Goal: Navigation & Orientation: Find specific page/section

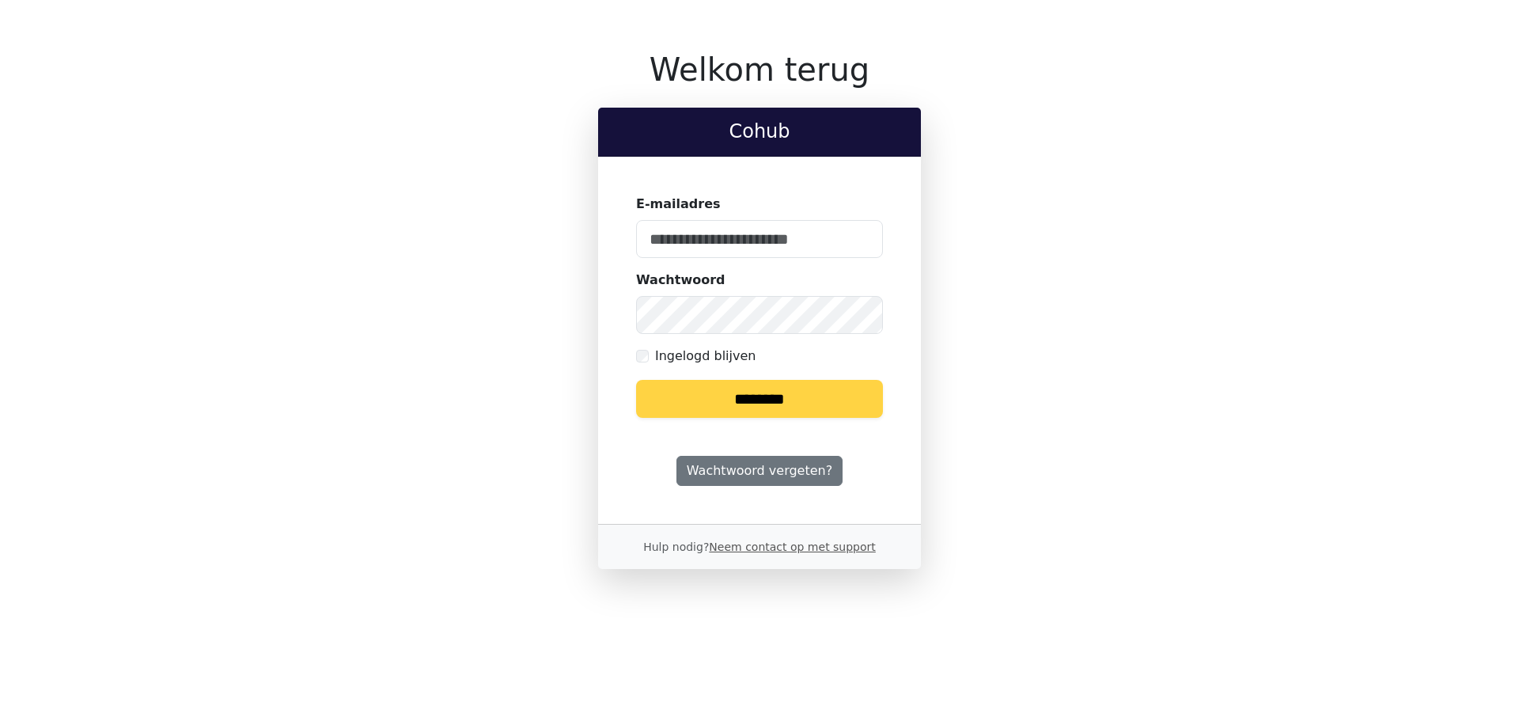
type input "**********"
click at [829, 386] on input "********" at bounding box center [759, 399] width 247 height 38
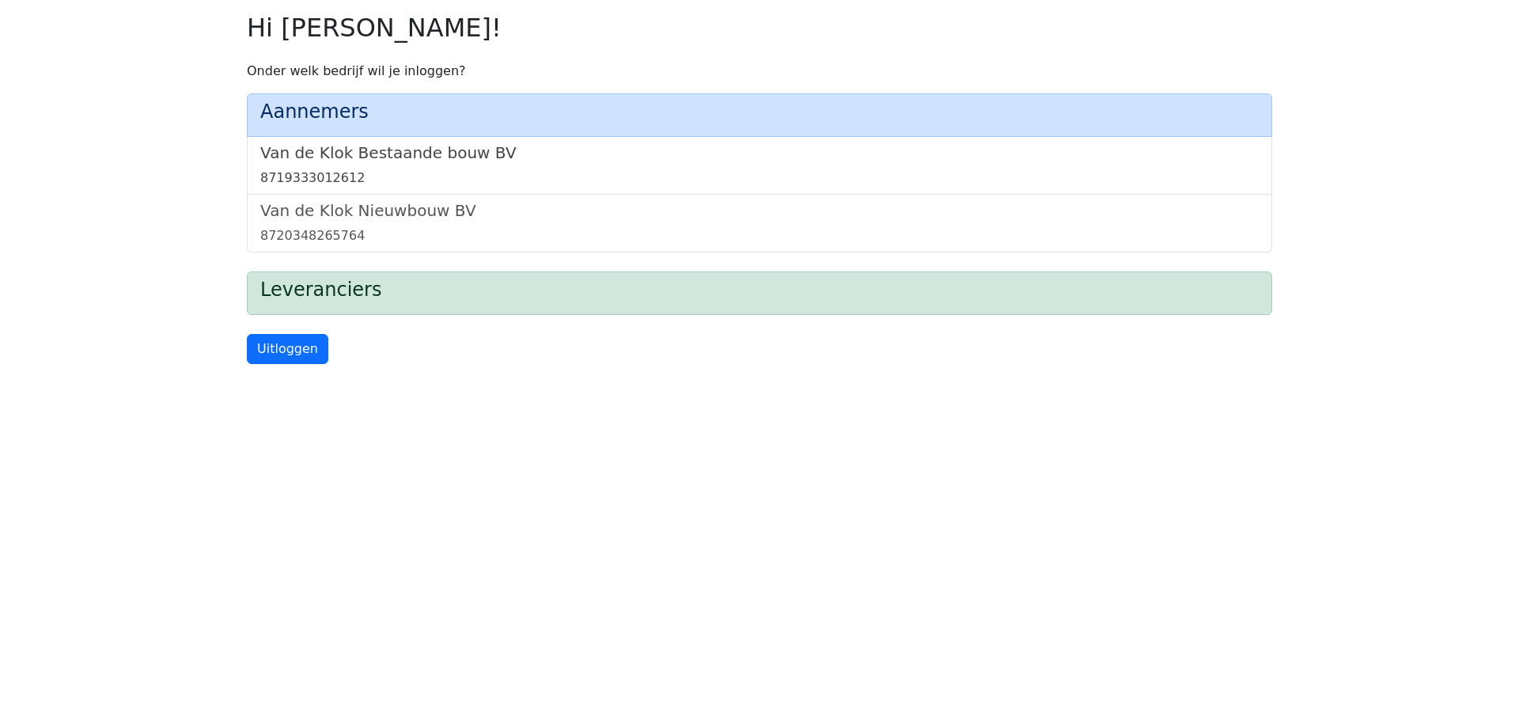
click at [585, 166] on link "Van de Klok Bestaande bouw BV 8719333012612" at bounding box center [759, 165] width 998 height 44
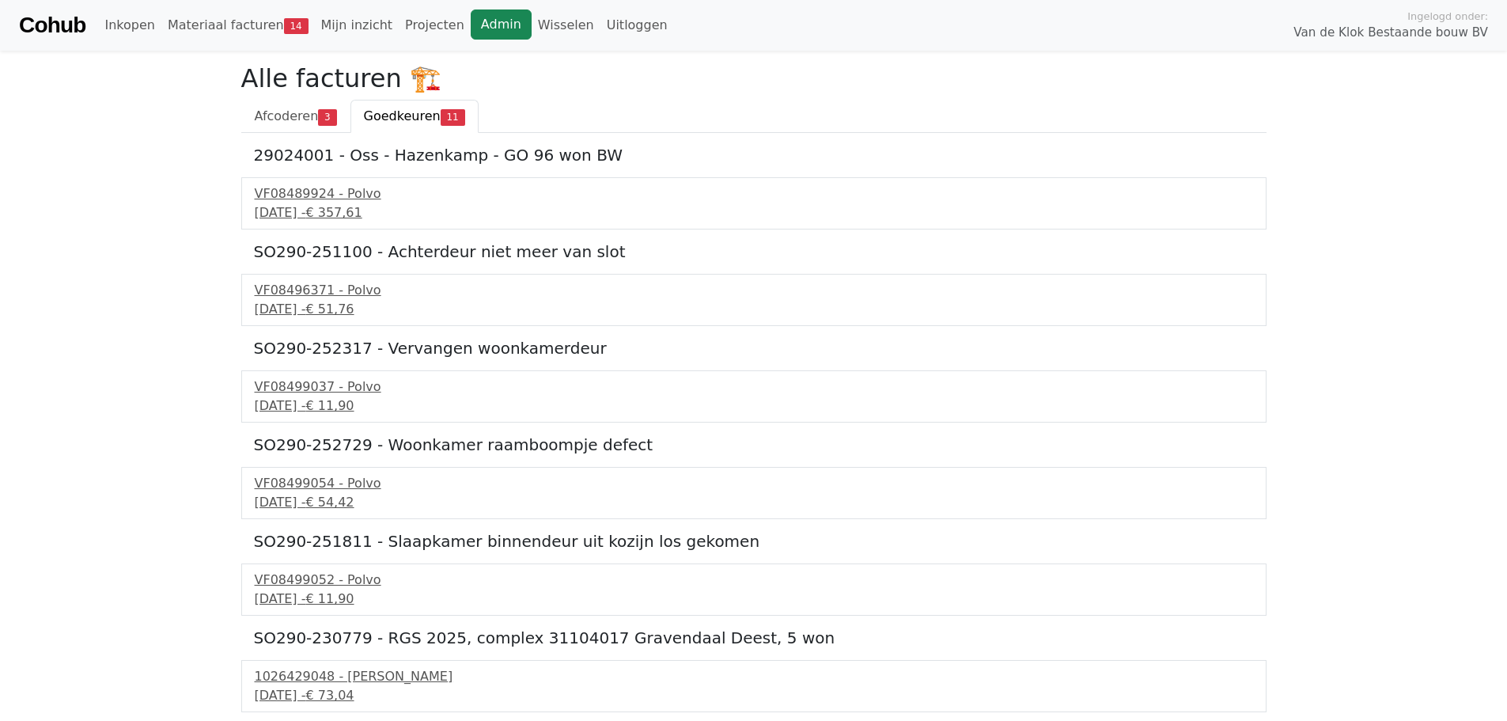
click at [485, 20] on link "Admin" at bounding box center [501, 24] width 61 height 30
